Goal: Transaction & Acquisition: Download file/media

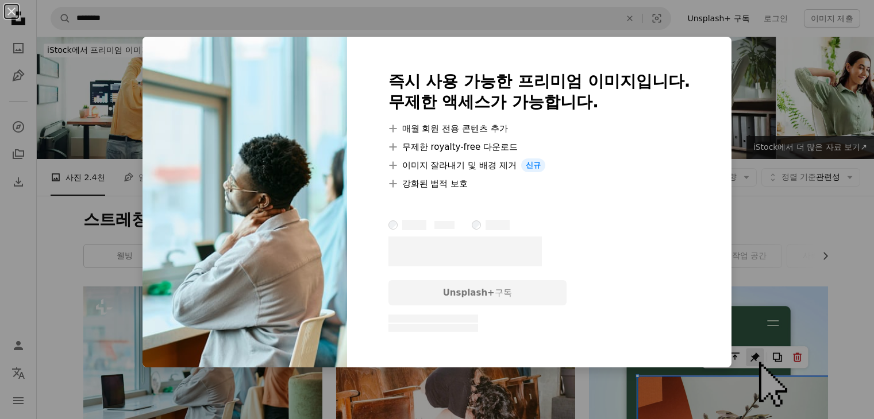
scroll to position [172, 0]
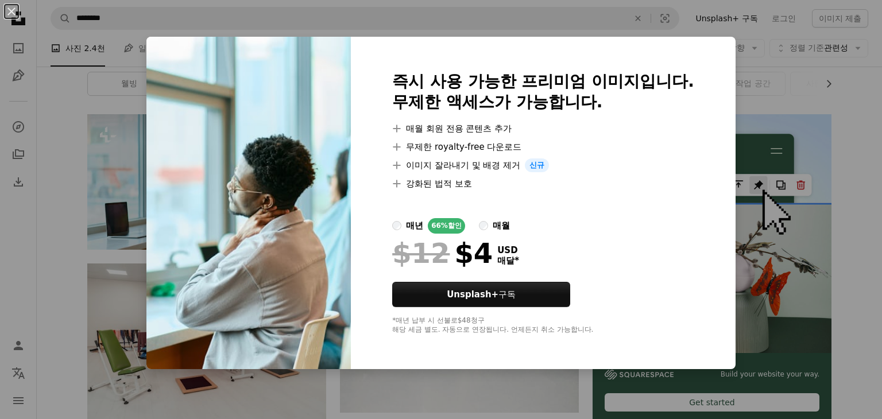
click at [810, 104] on div "An X shape 즉시 사용 가능한 프리미엄 이미지입니다. 무제한 액세스가 가능합니다. A plus sign 매월 회원 전용 콘텐츠 추가 A…" at bounding box center [441, 209] width 882 height 419
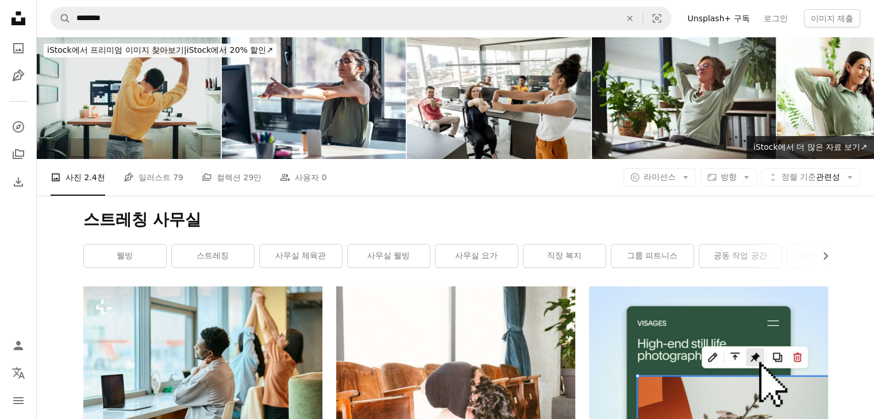
click at [94, 110] on img at bounding box center [129, 98] width 184 height 122
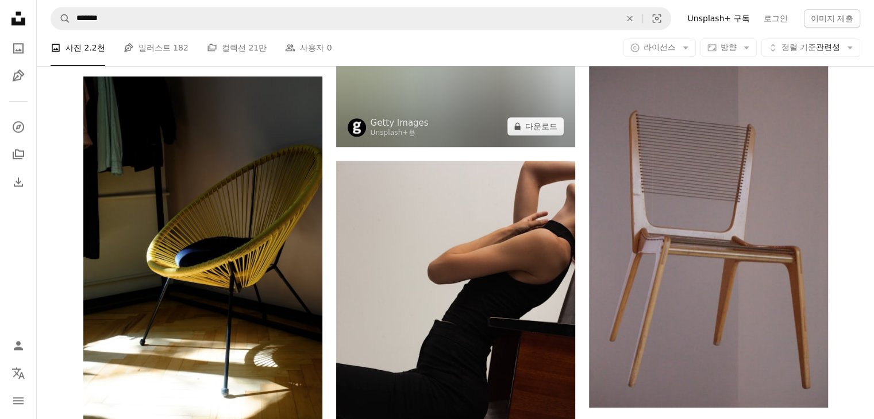
scroll to position [919, 0]
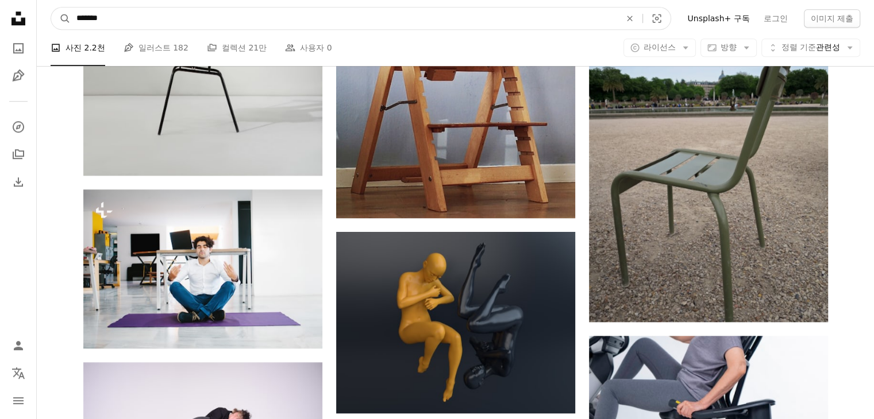
click at [188, 22] on input "*******" at bounding box center [344, 18] width 546 height 22
type input "****"
click at [51, 7] on button "A magnifying glass" at bounding box center [61, 18] width 20 height 22
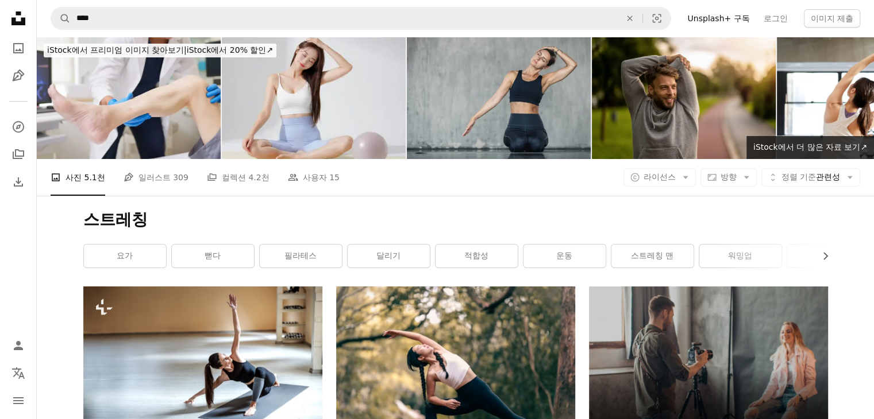
scroll to position [57, 0]
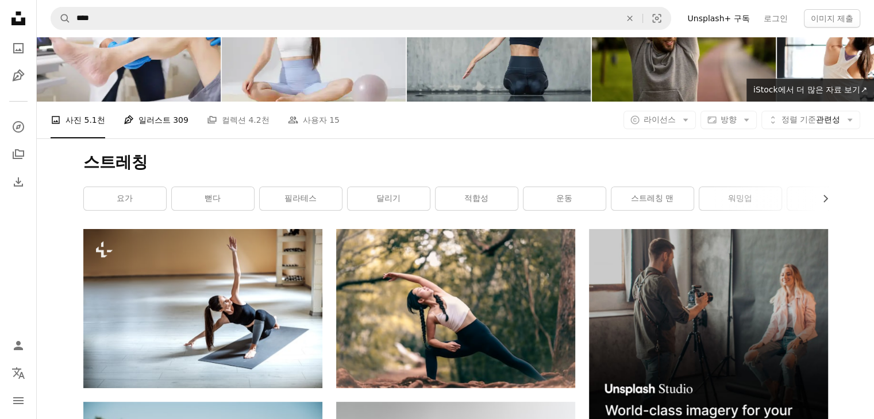
click at [168, 128] on link "Pen Tool 일러스트 309" at bounding box center [155, 120] width 65 height 37
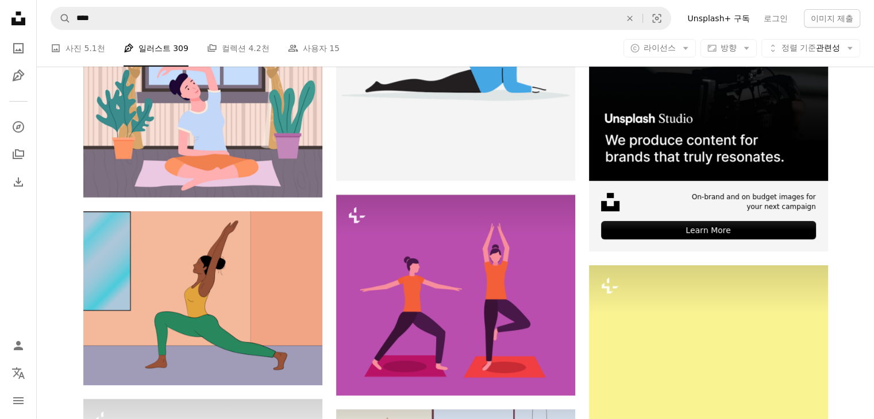
scroll to position [517, 0]
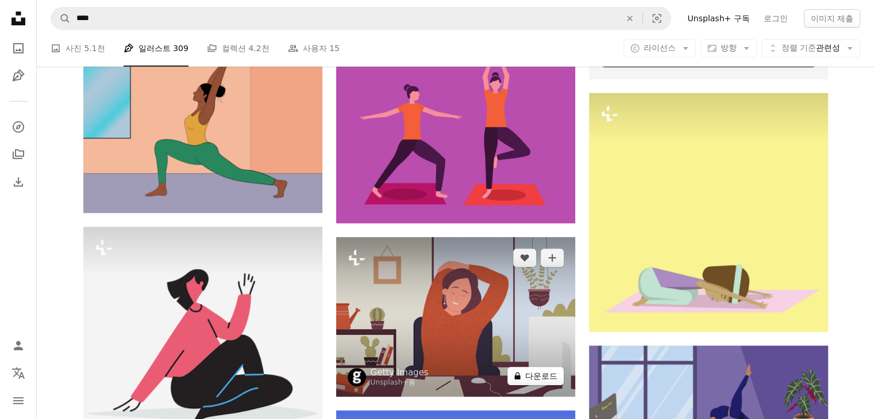
click at [543, 384] on button "A lock 다운로드" at bounding box center [535, 376] width 56 height 18
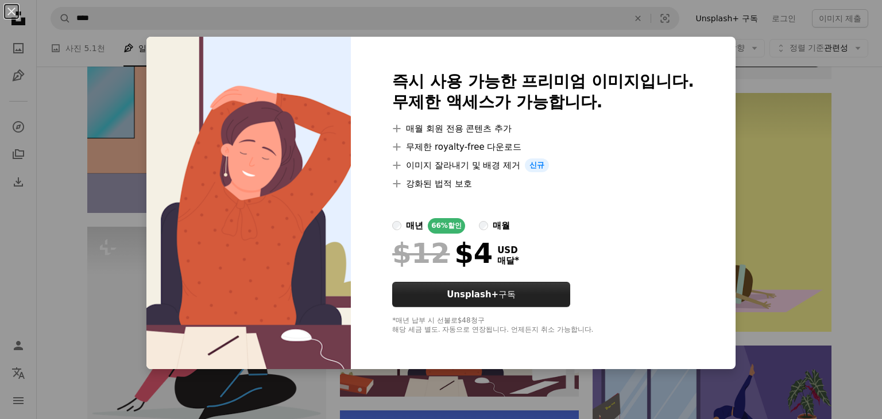
click at [477, 303] on button "Unsplash+ 구독" at bounding box center [481, 294] width 178 height 25
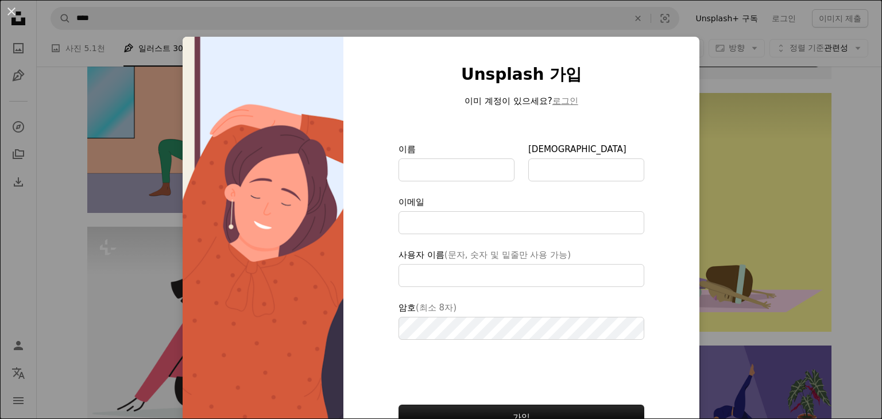
type input "**********"
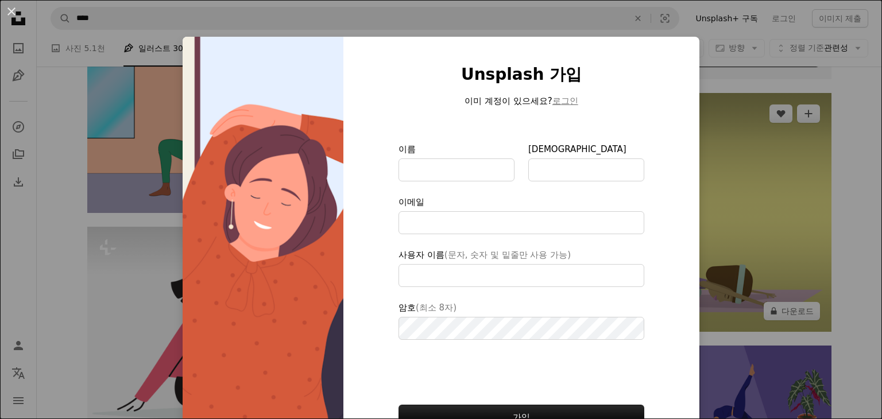
drag, startPoint x: 744, startPoint y: 323, endPoint x: 732, endPoint y: 323, distance: 11.5
click at [742, 324] on div "An X shape Unsplash 가입 이미 계정이 있으세요? 로그인 이름 성 이메일 사용자 이름 (문자, 숫자 및 밑줄만 사용 가능) 암호…" at bounding box center [441, 209] width 882 height 419
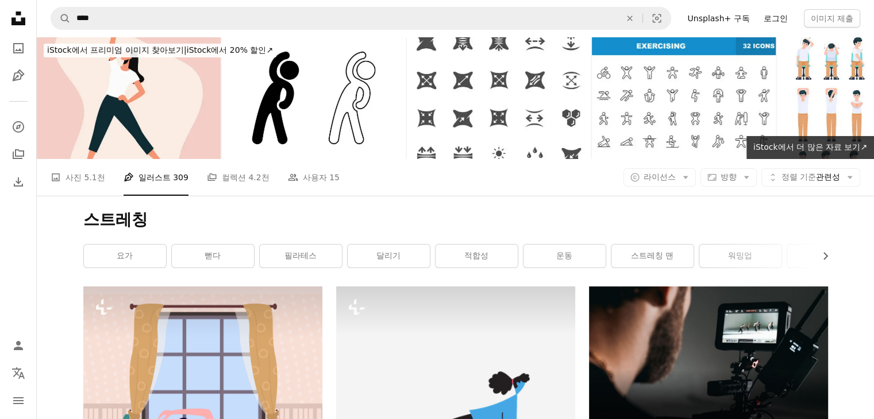
click at [775, 21] on link "로그인" at bounding box center [776, 18] width 38 height 18
